Goal: Use online tool/utility: Utilize a website feature to perform a specific function

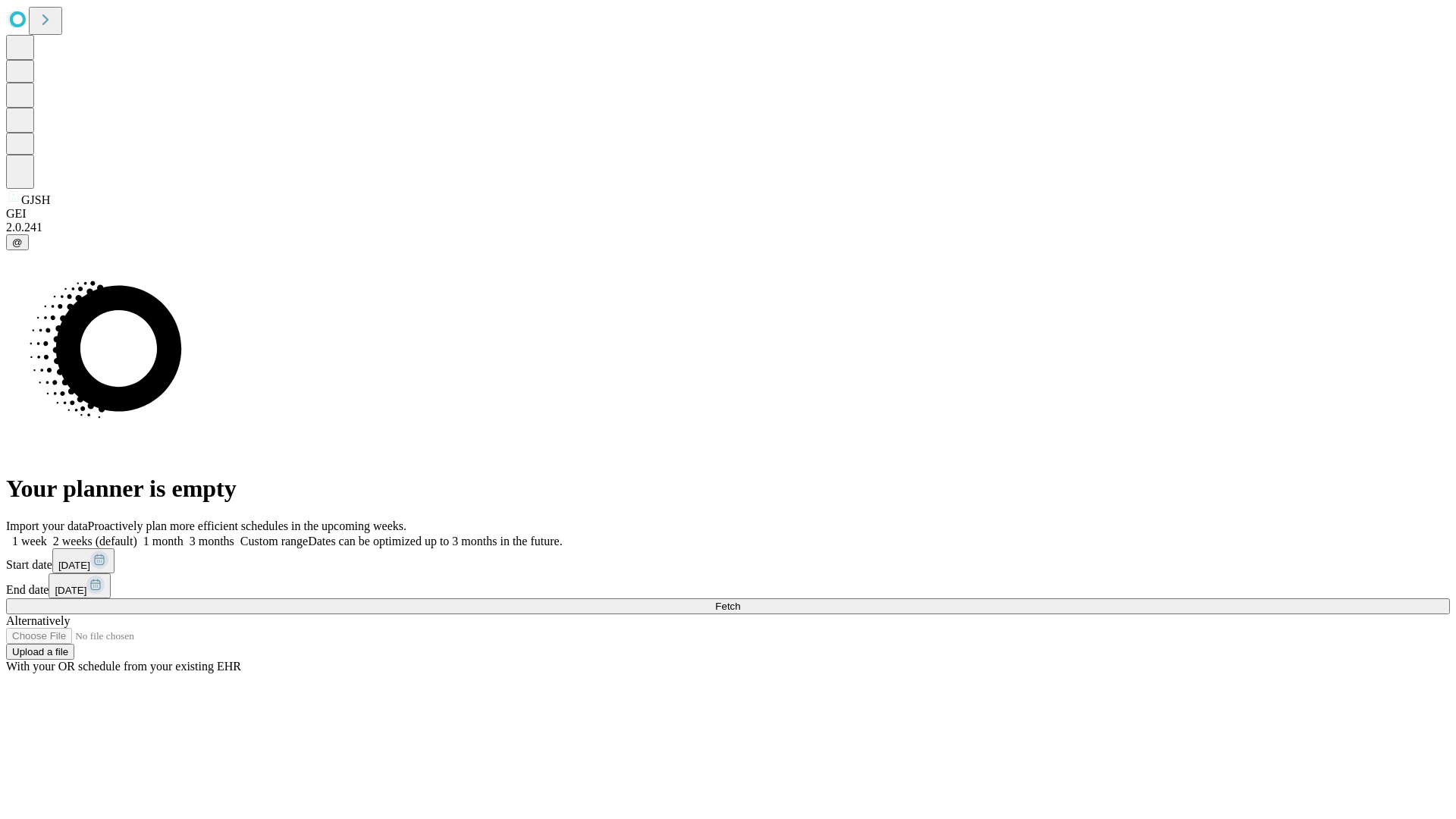
click at [740, 601] on span "Fetch" at bounding box center [728, 606] width 25 height 11
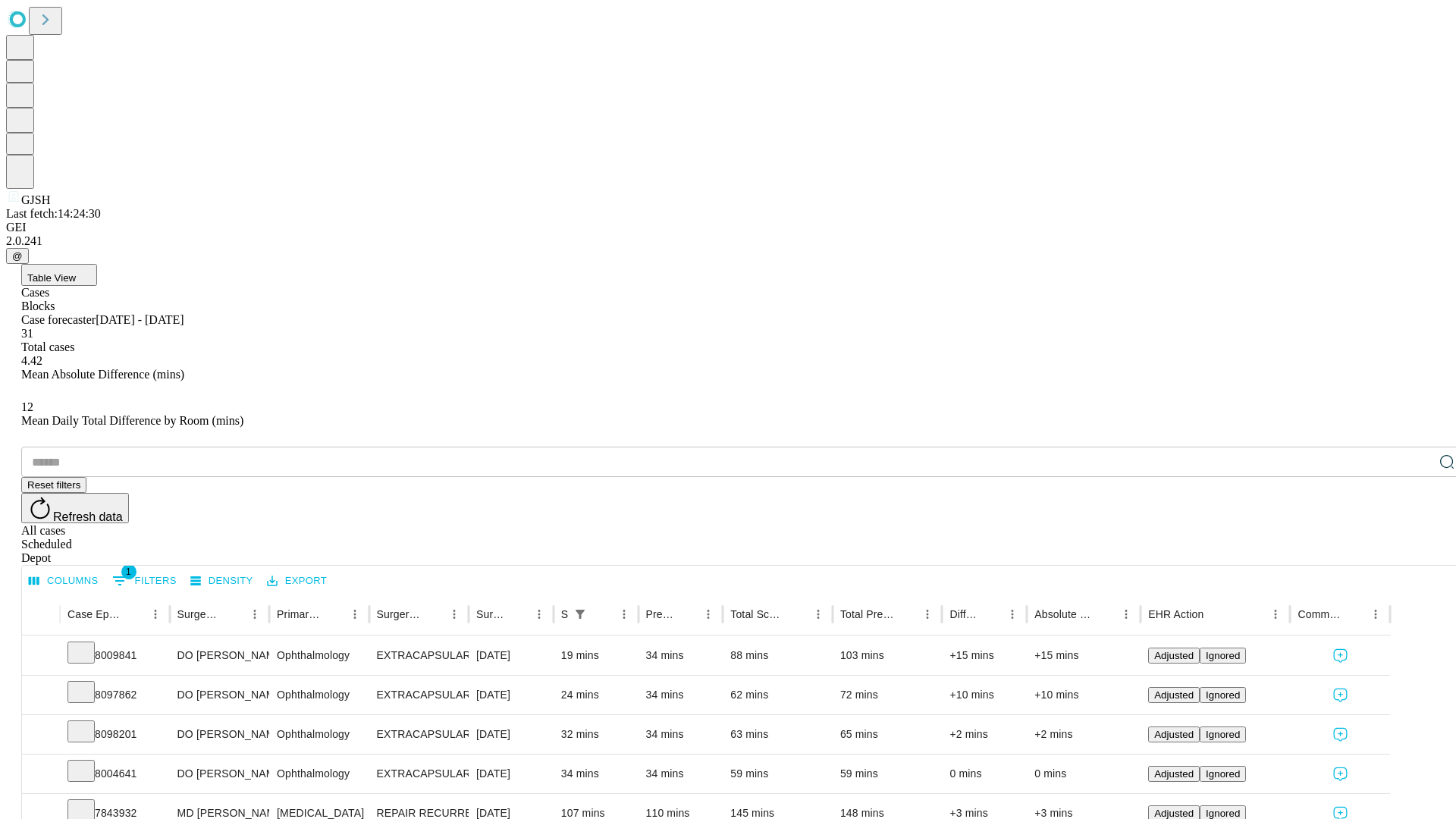
click at [76, 272] on span "Table View" at bounding box center [52, 278] width 49 height 11
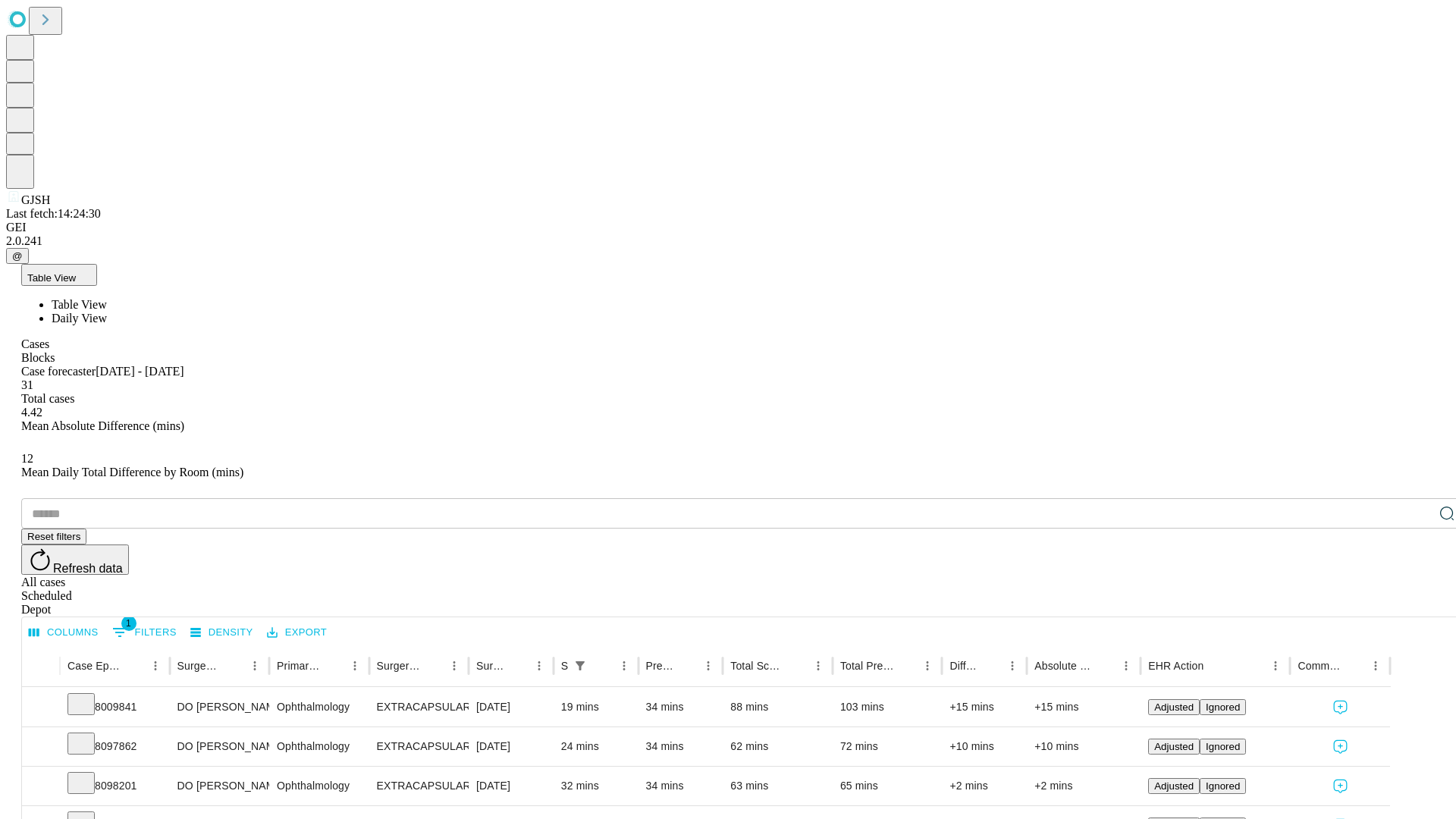
click at [107, 312] on span "Daily View" at bounding box center [79, 318] width 56 height 13
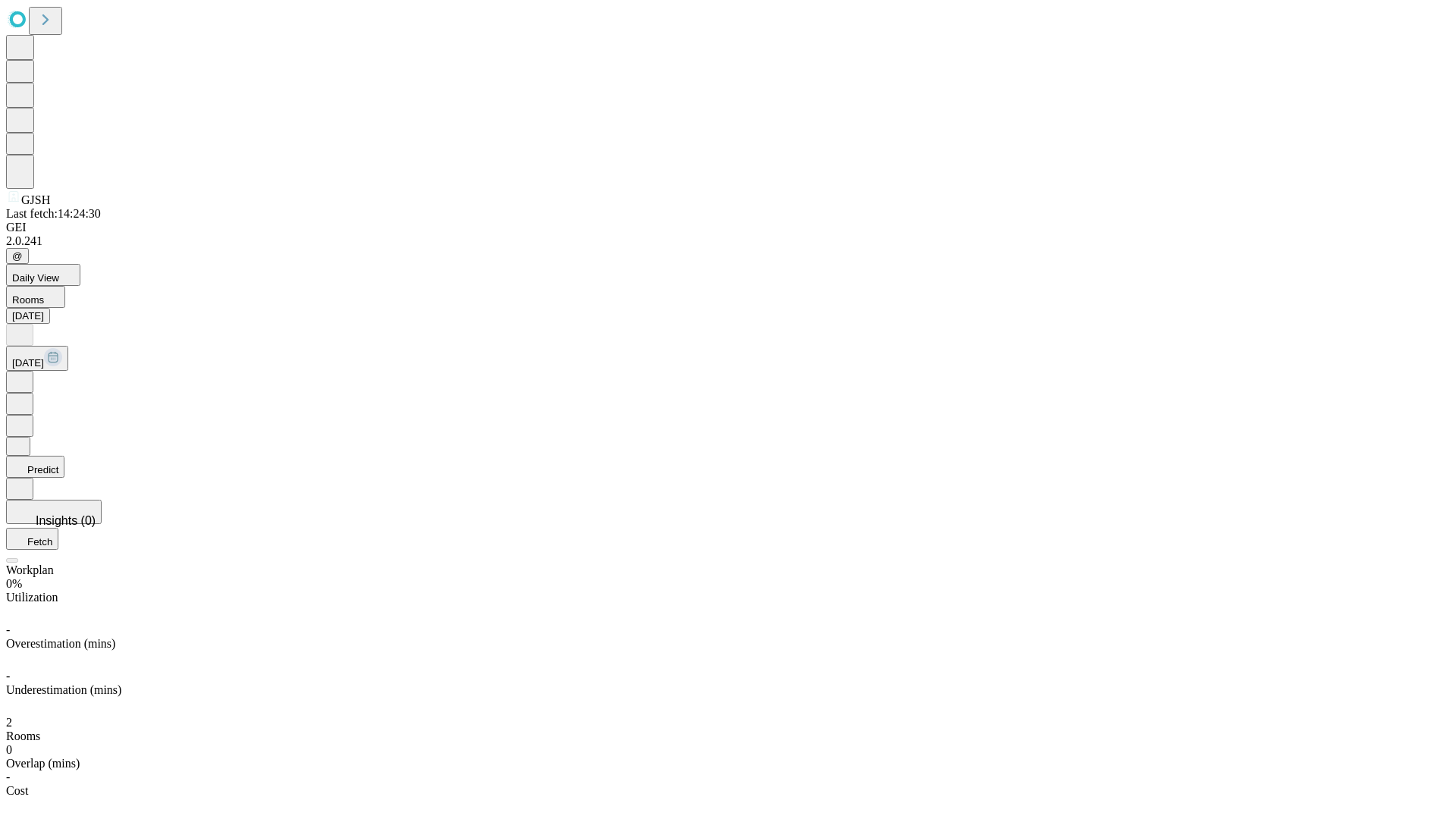
click at [64, 456] on button "Predict" at bounding box center [35, 467] width 58 height 22
